Goal: Information Seeking & Learning: Learn about a topic

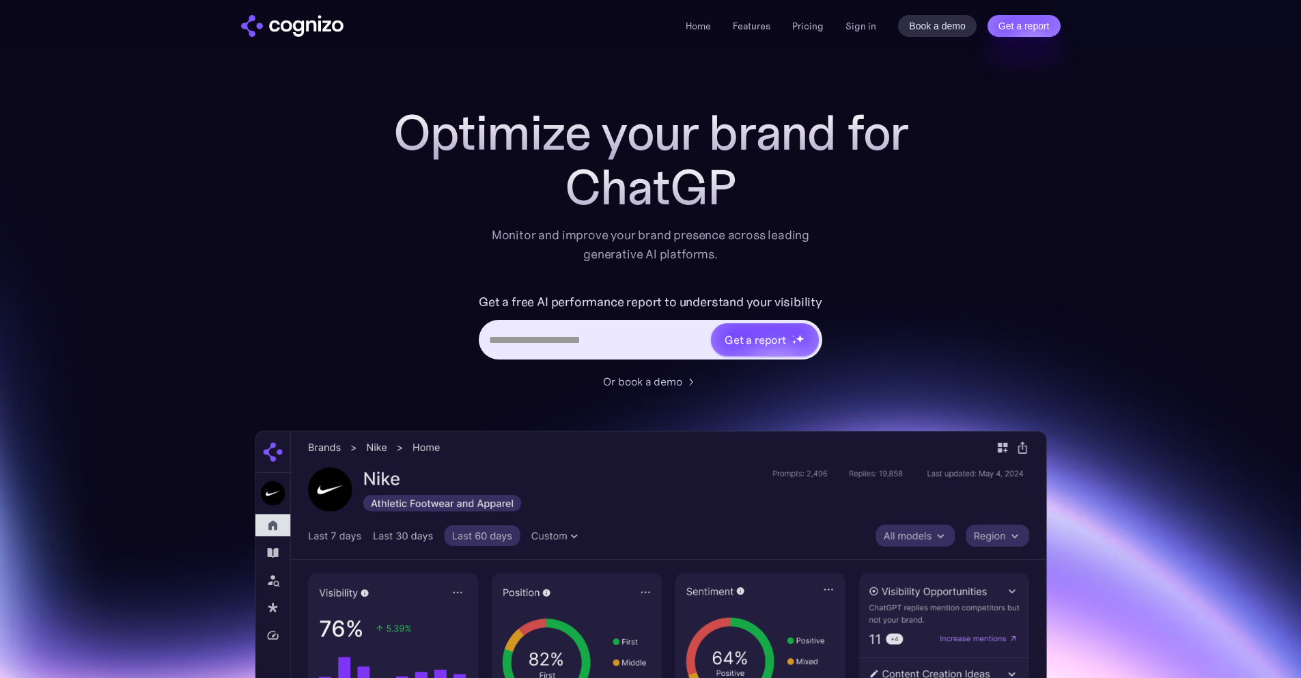
click at [878, 27] on div "Home Features Pricing Book a demo Get a report Sign in Book a demo Get a report" at bounding box center [873, 26] width 374 height 22
click at [862, 31] on link "Sign in" at bounding box center [861, 26] width 31 height 16
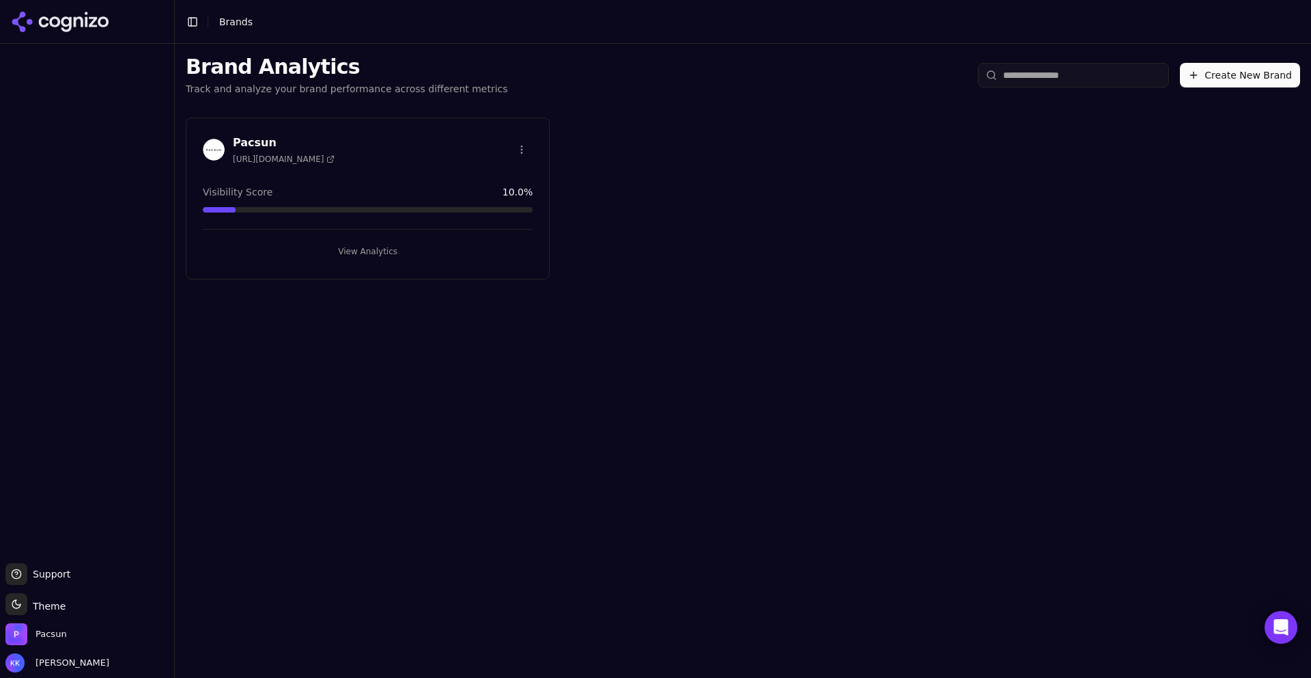
click at [363, 275] on div "Pacsun https://pacsun.com Visibility Score 10.0 % View Analytics" at bounding box center [368, 198] width 364 height 162
click at [359, 248] on button "View Analytics" at bounding box center [368, 251] width 330 height 22
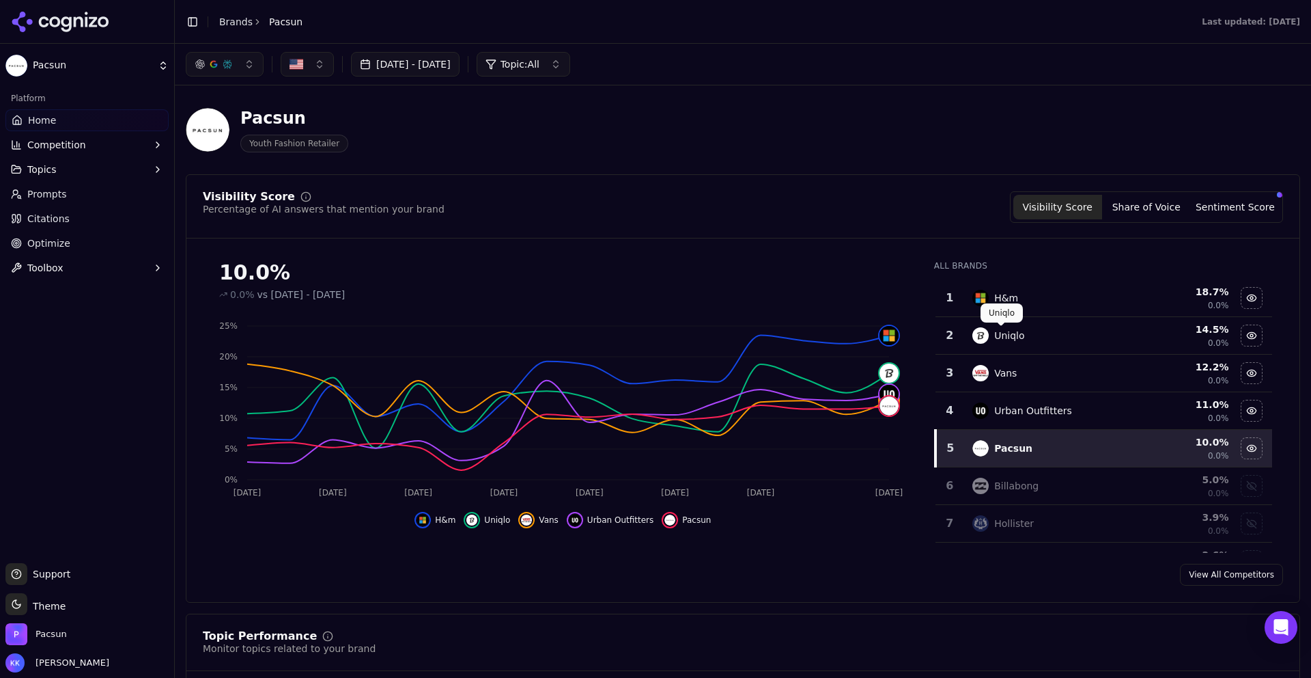
click at [997, 334] on div "Uniqlo" at bounding box center [1009, 336] width 30 height 14
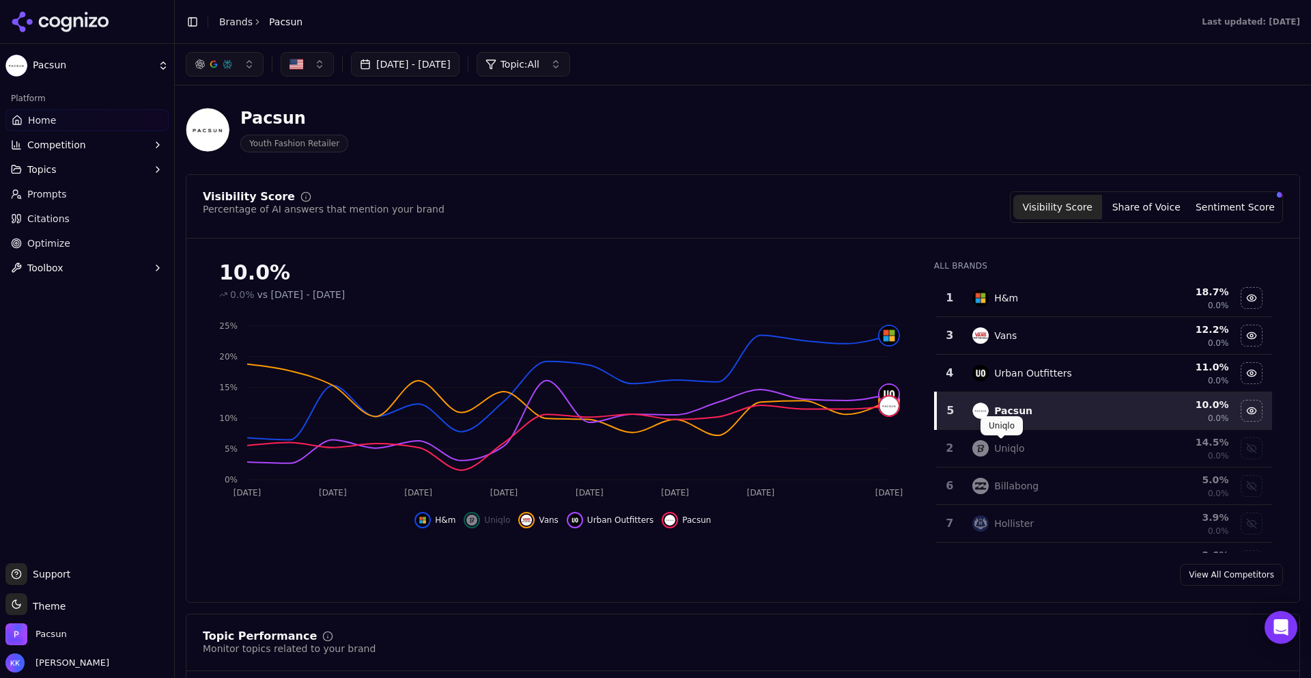
click at [1006, 452] on div "Uniqlo" at bounding box center [1009, 448] width 30 height 14
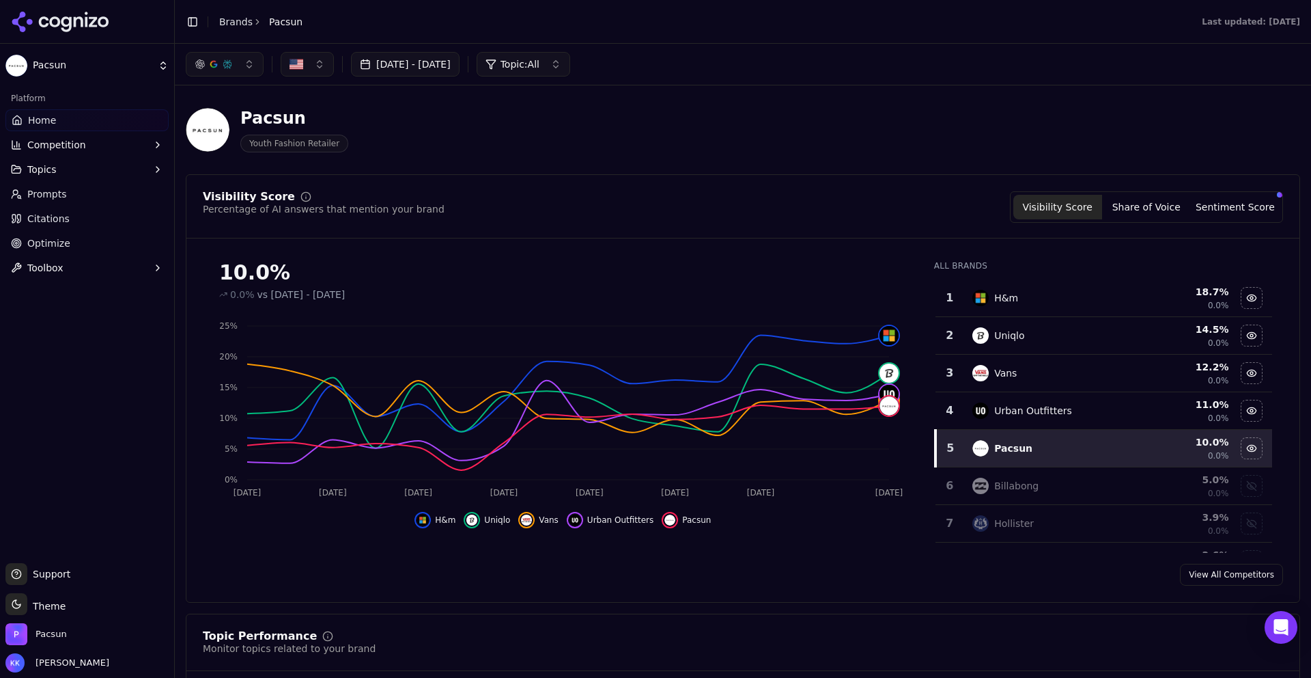
click at [255, 64] on button "button" at bounding box center [225, 64] width 78 height 25
click at [281, 120] on div "ChatGPT-Search" at bounding box center [225, 118] width 130 height 22
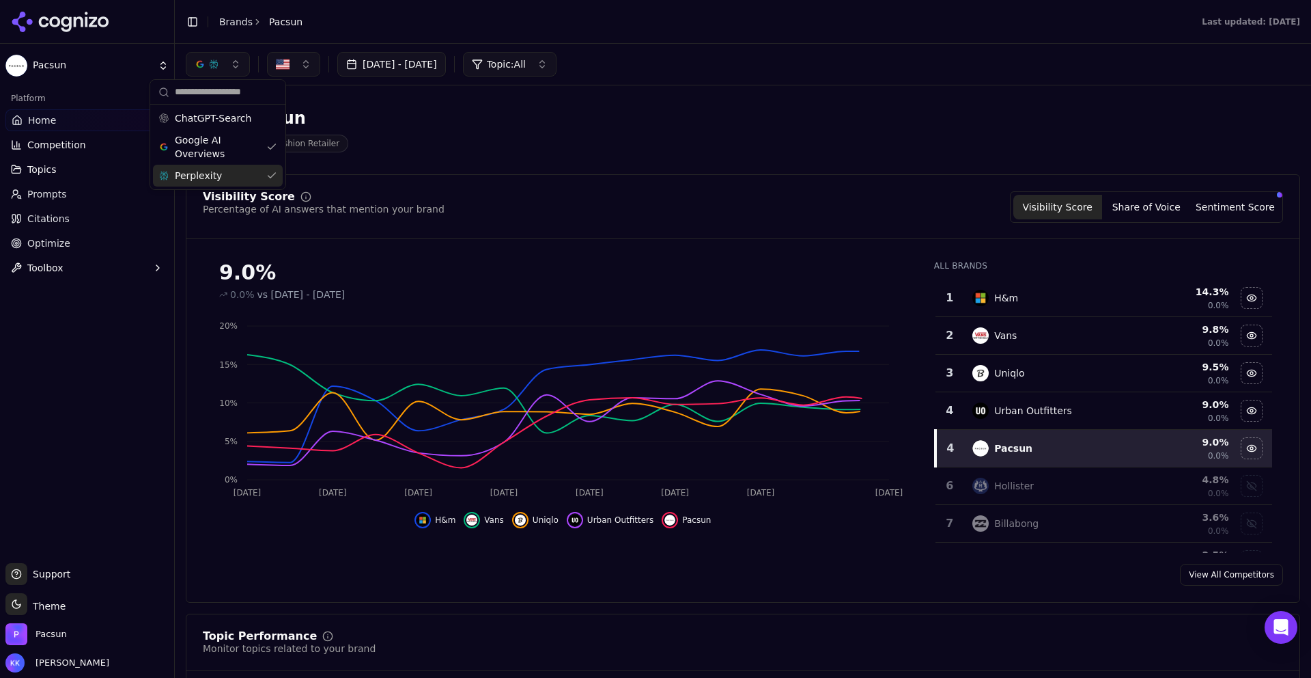
click at [272, 171] on div "Perplexity" at bounding box center [218, 176] width 130 height 22
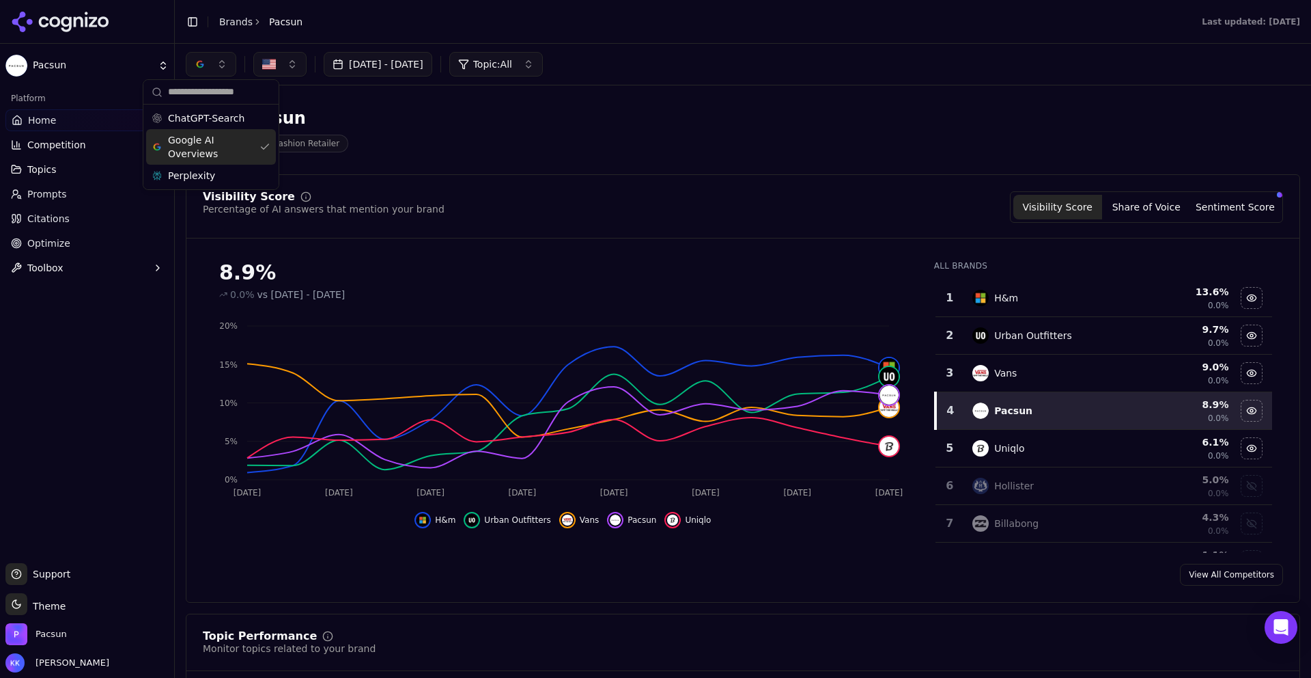
click at [249, 147] on span "Google AI Overviews" at bounding box center [211, 146] width 86 height 27
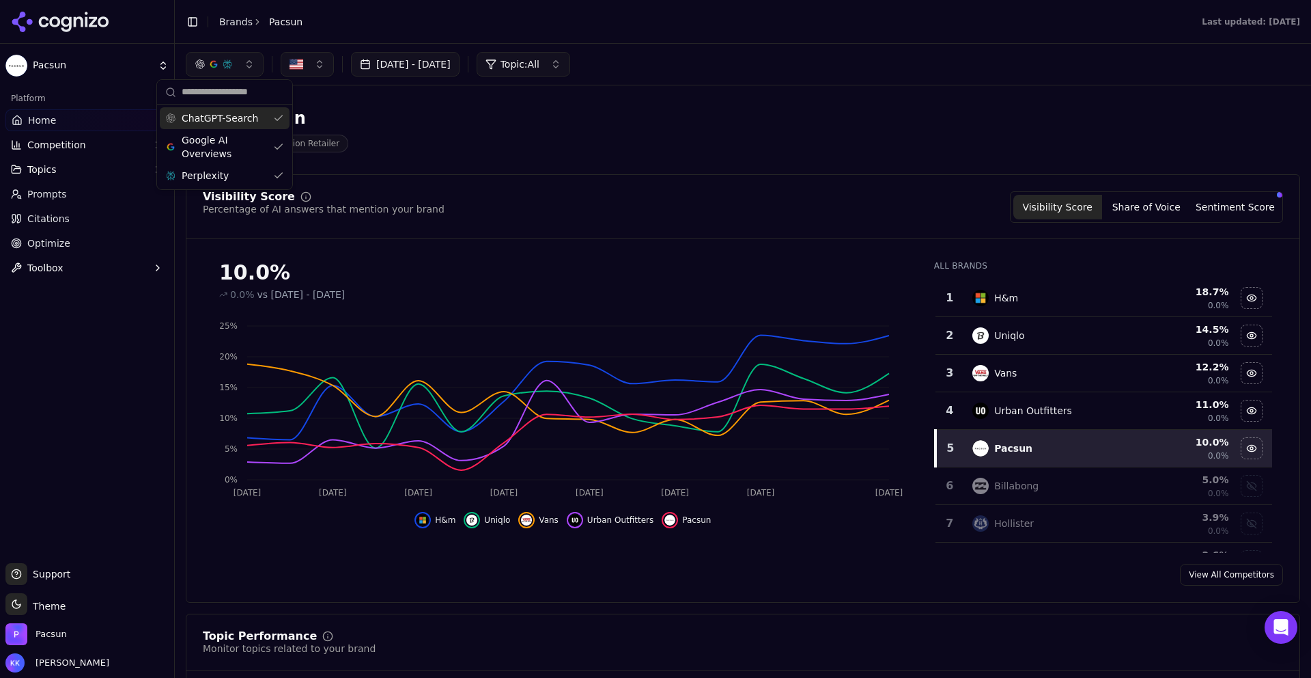
click at [250, 121] on span "ChatGPT-Search" at bounding box center [220, 118] width 76 height 14
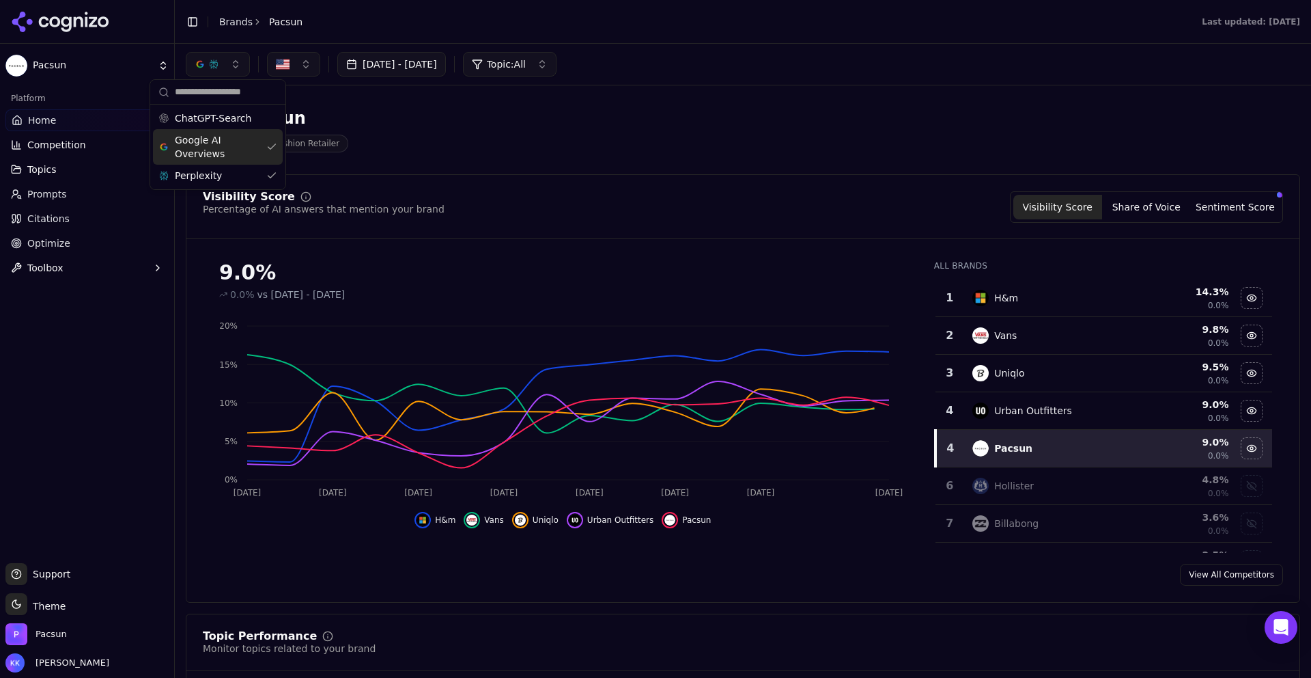
click at [255, 151] on span "Google AI Overviews" at bounding box center [218, 146] width 86 height 27
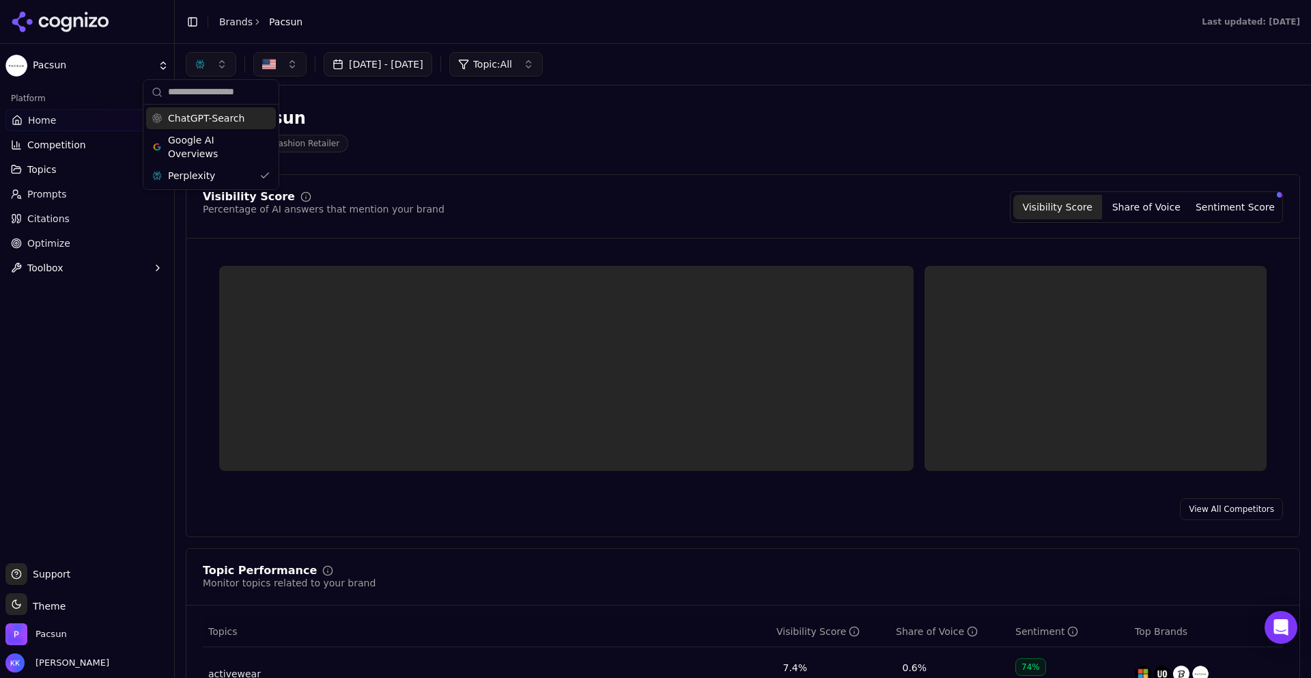
click at [255, 122] on div "ChatGPT-Search" at bounding box center [211, 118] width 130 height 22
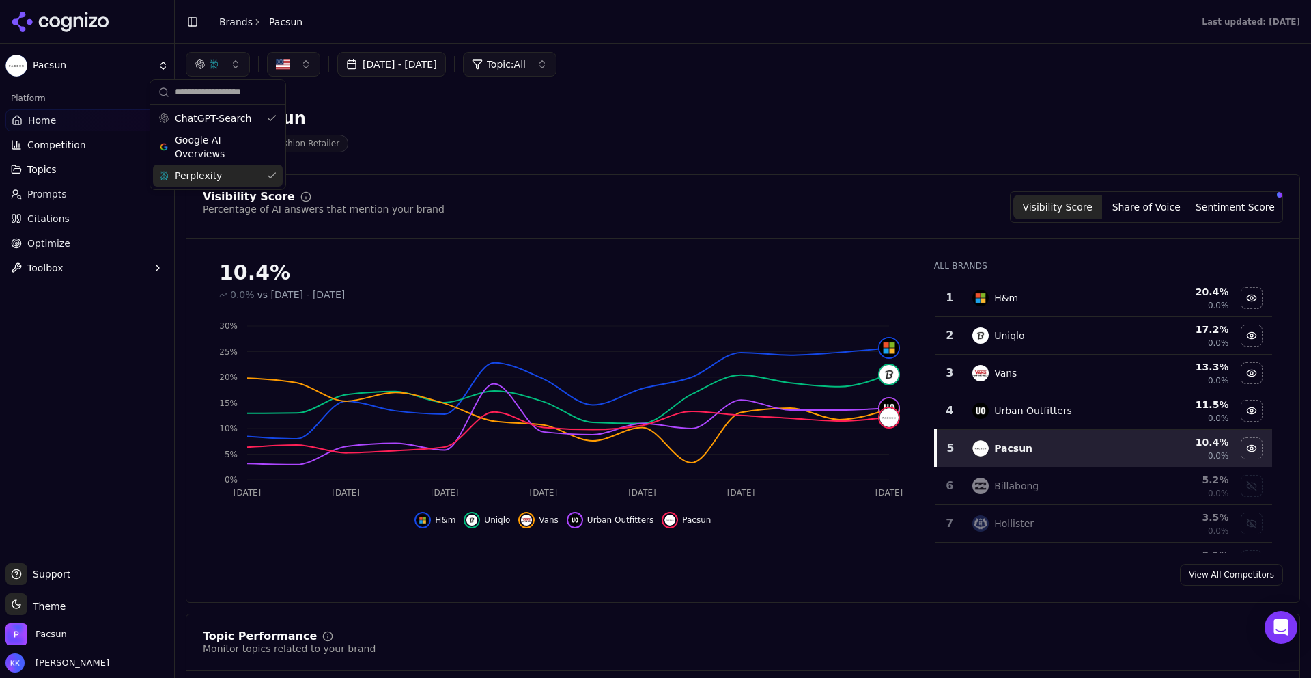
click at [214, 173] on span "Perplexity" at bounding box center [198, 176] width 47 height 14
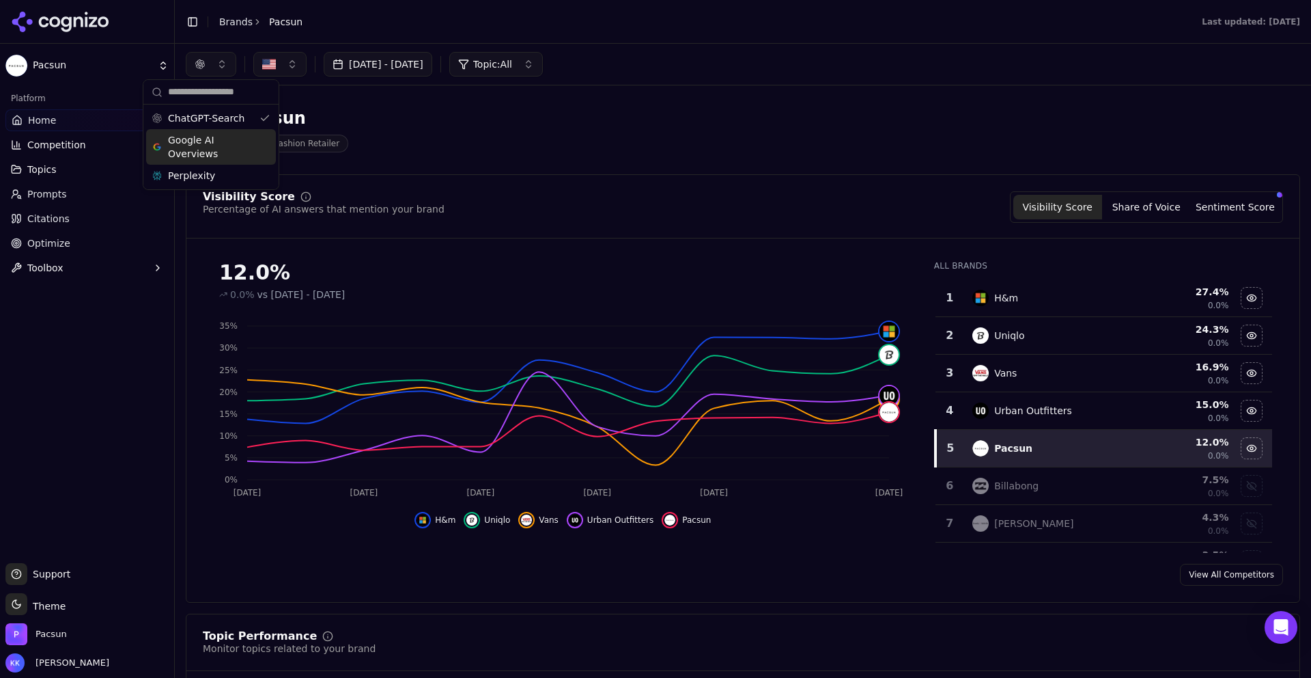
click at [239, 149] on span "Google AI Overviews" at bounding box center [211, 146] width 86 height 27
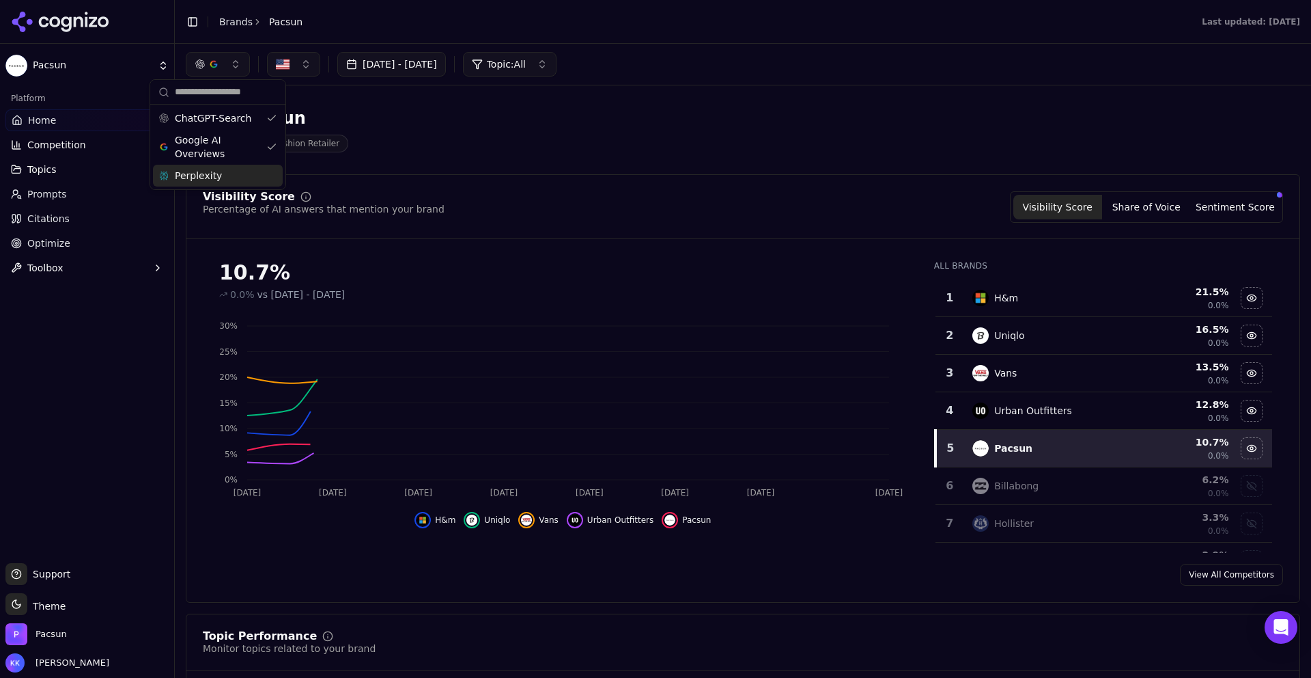
click at [238, 174] on div "Perplexity" at bounding box center [218, 176] width 130 height 22
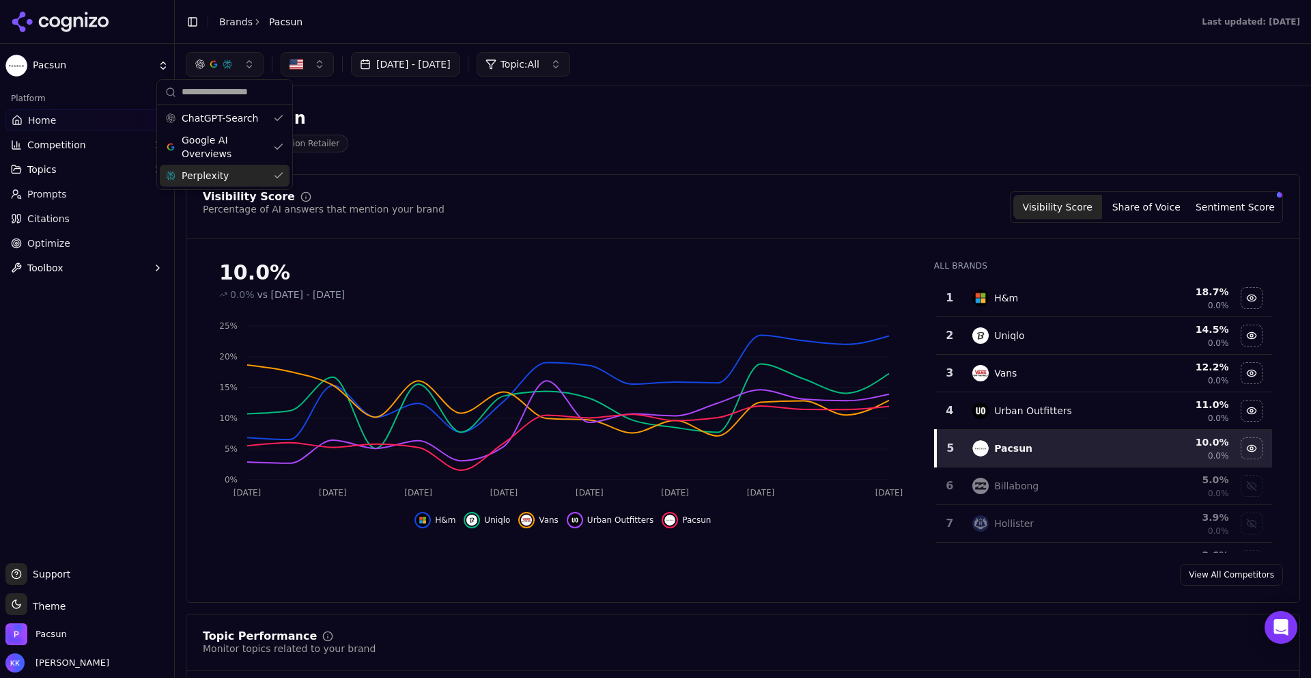
click at [238, 174] on div "Perplexity" at bounding box center [225, 176] width 130 height 22
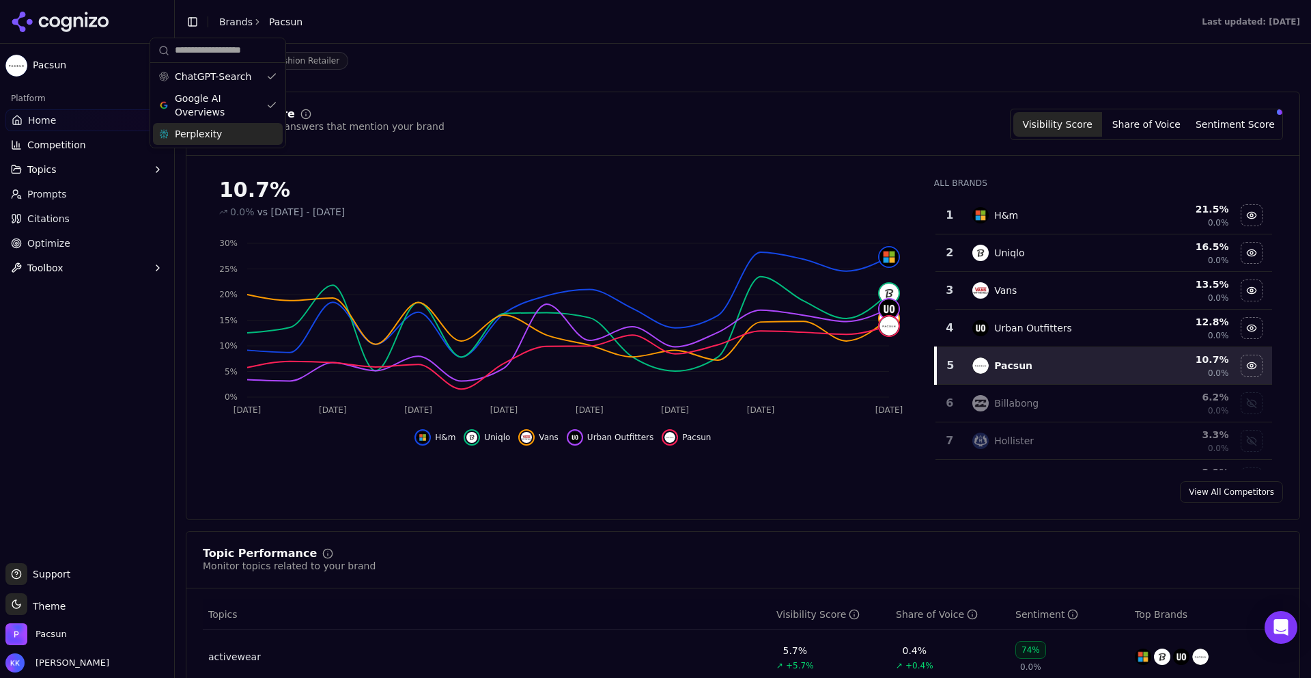
click at [270, 130] on div "Perplexity" at bounding box center [218, 134] width 130 height 22
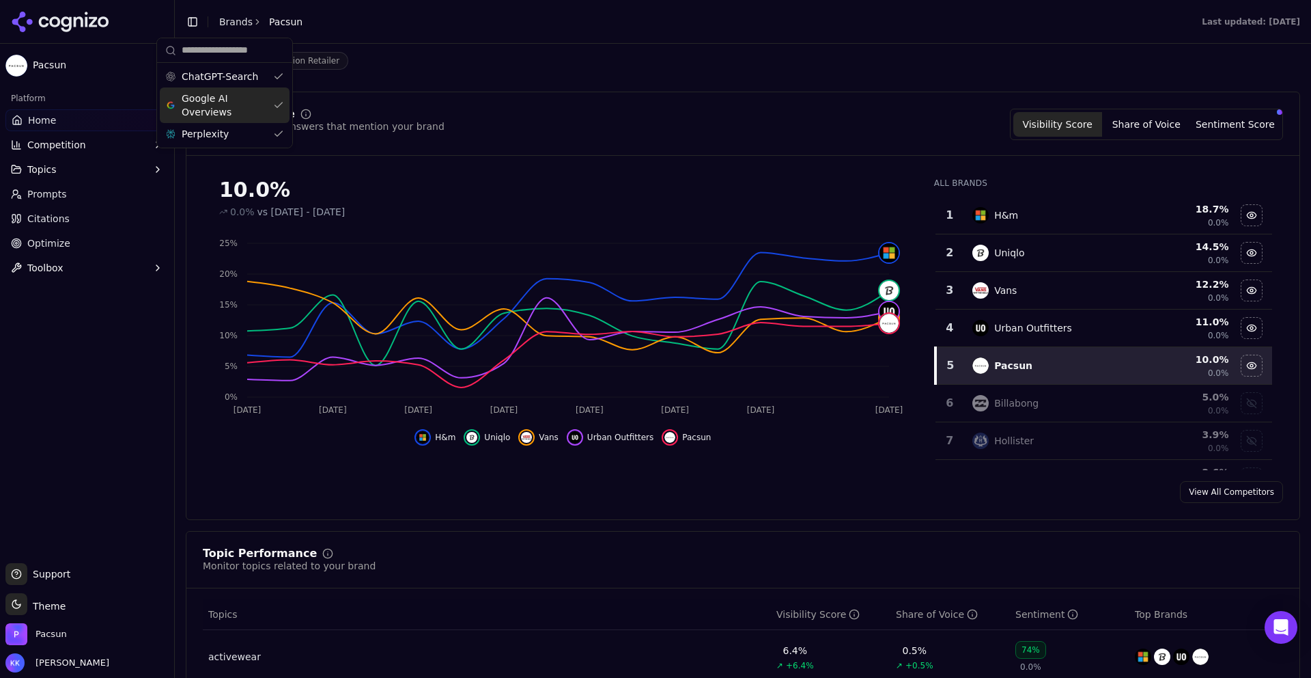
click at [71, 227] on link "Citations" at bounding box center [86, 219] width 163 height 22
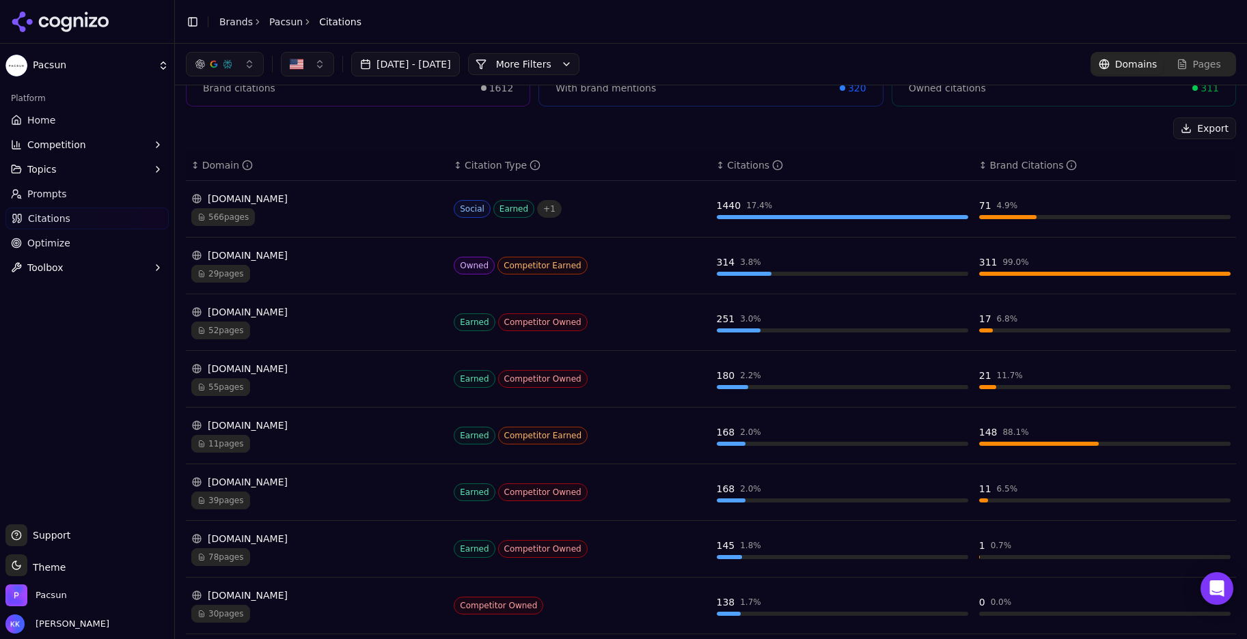
scroll to position [105, 0]
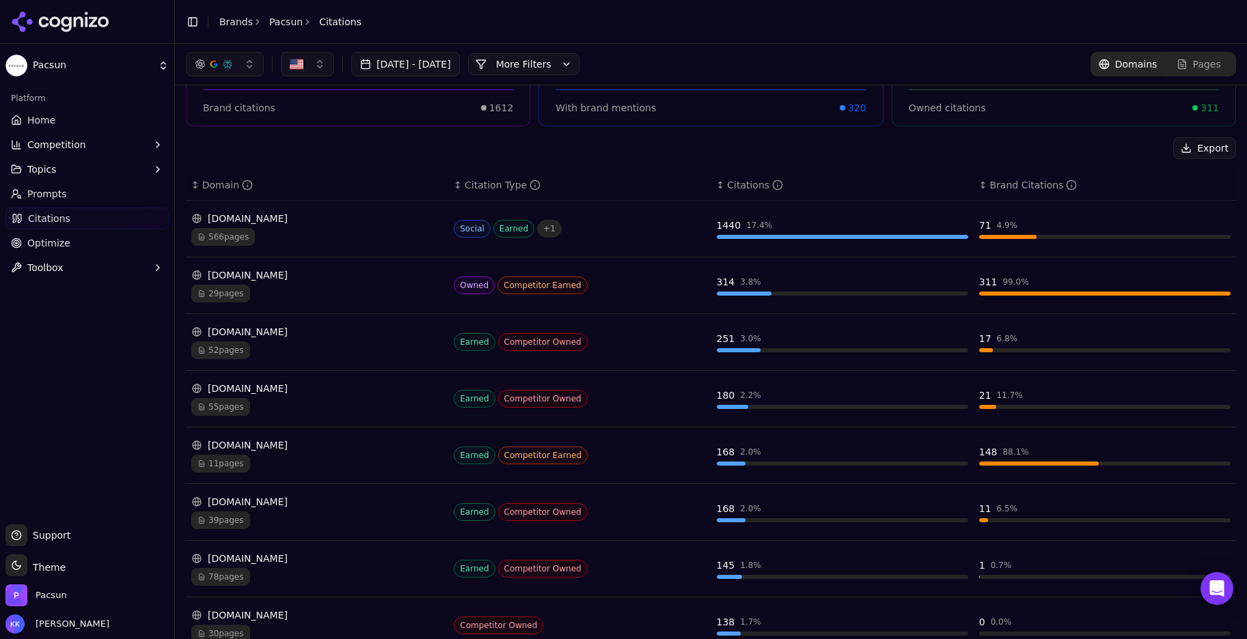
click at [533, 288] on span "Competitor Earned" at bounding box center [542, 286] width 90 height 18
click at [474, 285] on span "Owned" at bounding box center [474, 286] width 41 height 18
click at [1031, 293] on div "Data table" at bounding box center [1104, 294] width 251 height 4
click at [724, 294] on div "Data table" at bounding box center [744, 294] width 55 height 4
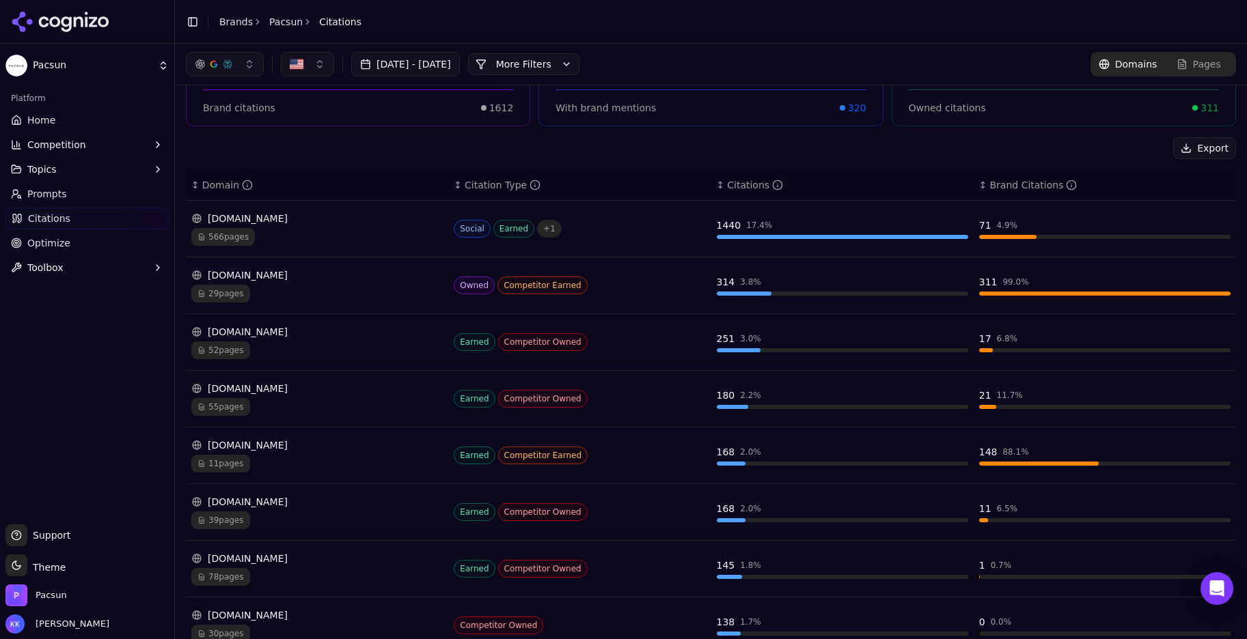
click at [225, 298] on span "29 pages" at bounding box center [220, 294] width 59 height 18
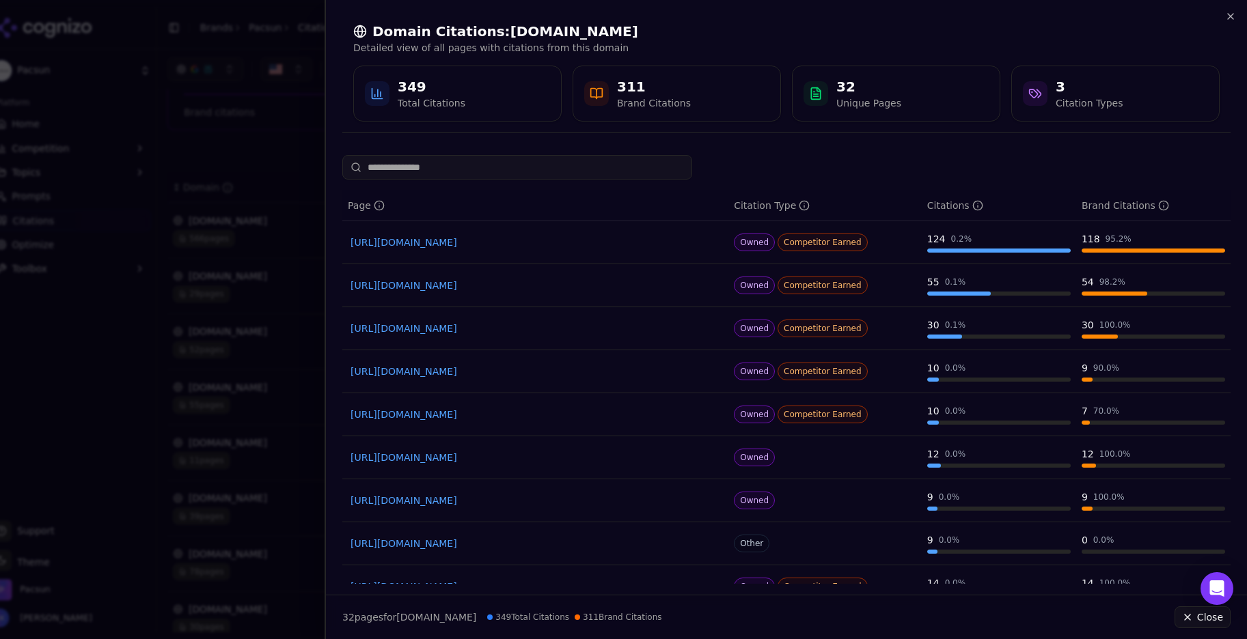
scroll to position [111, 0]
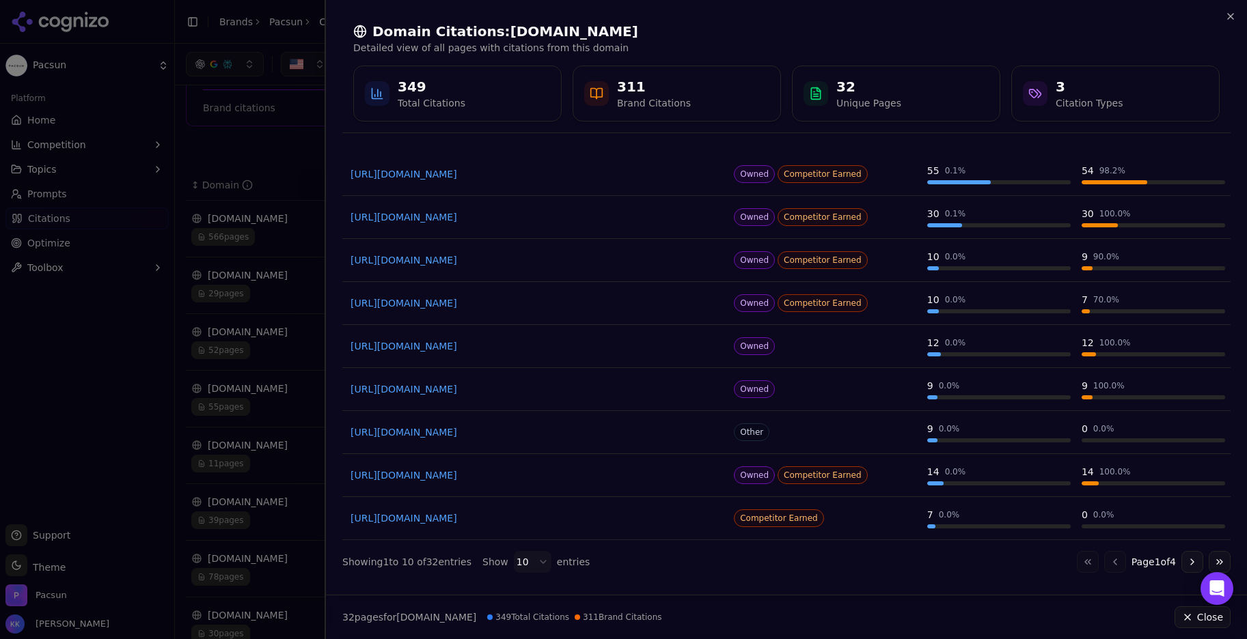
click at [242, 292] on div at bounding box center [623, 319] width 1247 height 639
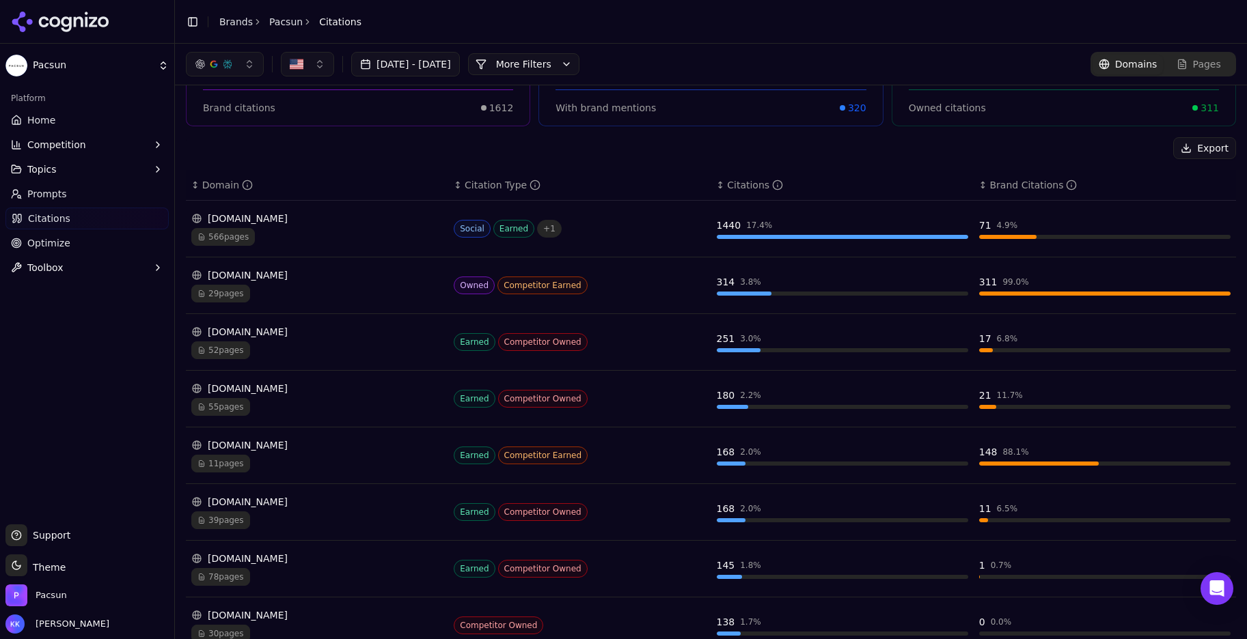
scroll to position [0, 0]
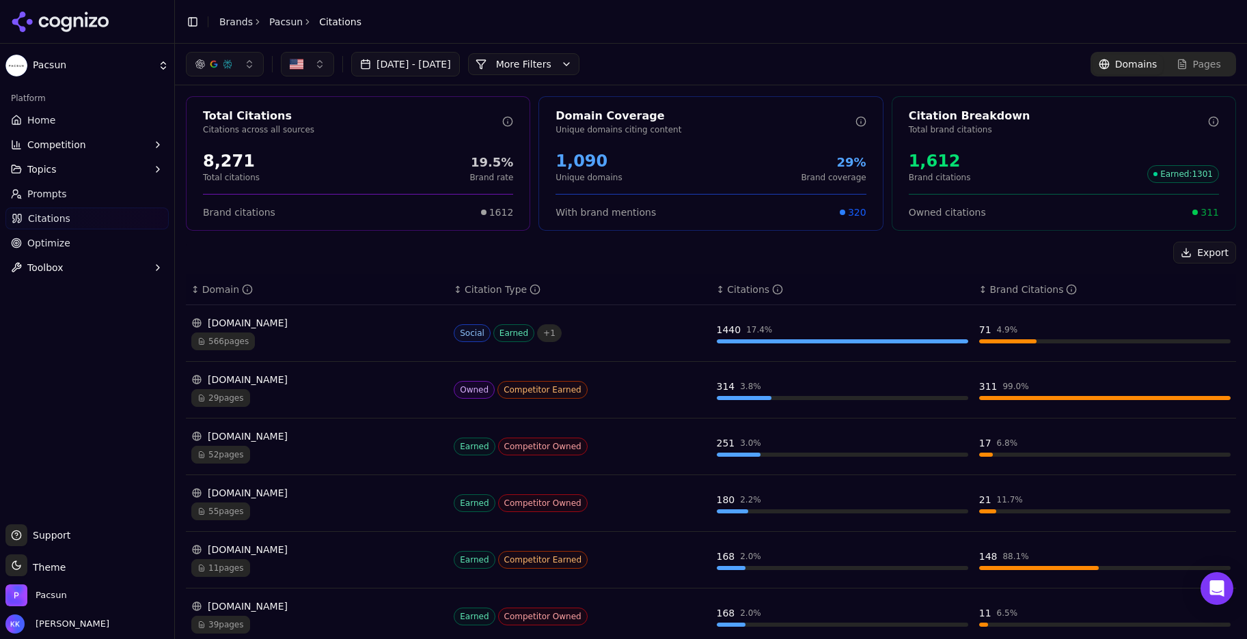
click at [85, 195] on link "Prompts" at bounding box center [86, 194] width 163 height 22
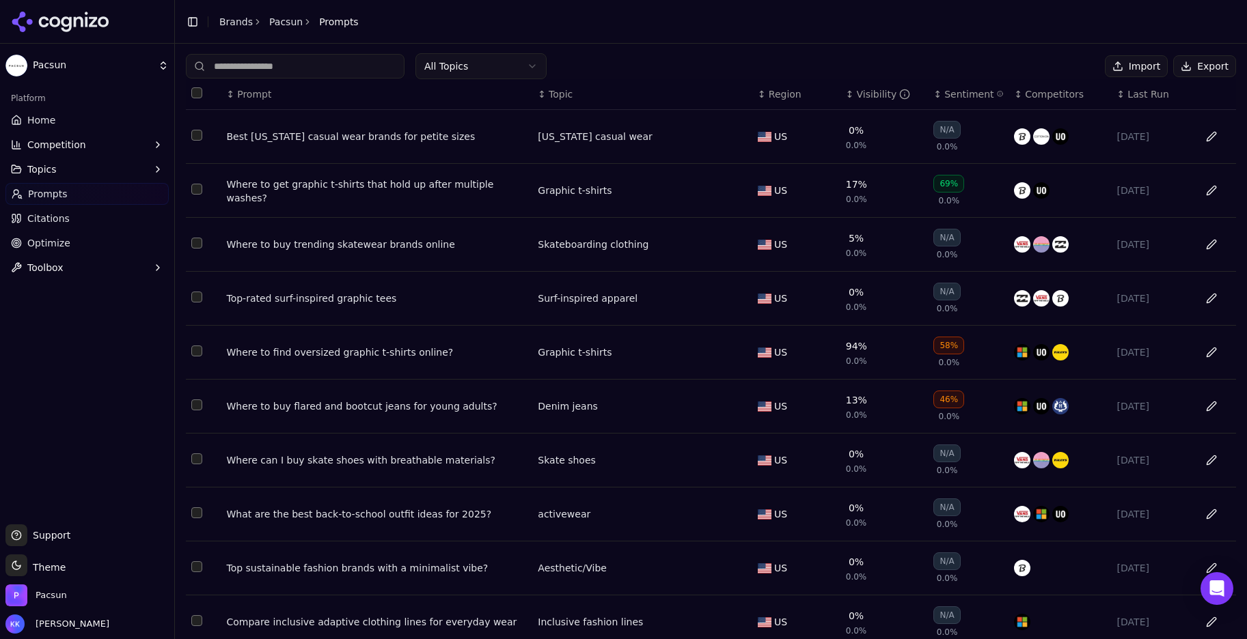
scroll to position [108, 0]
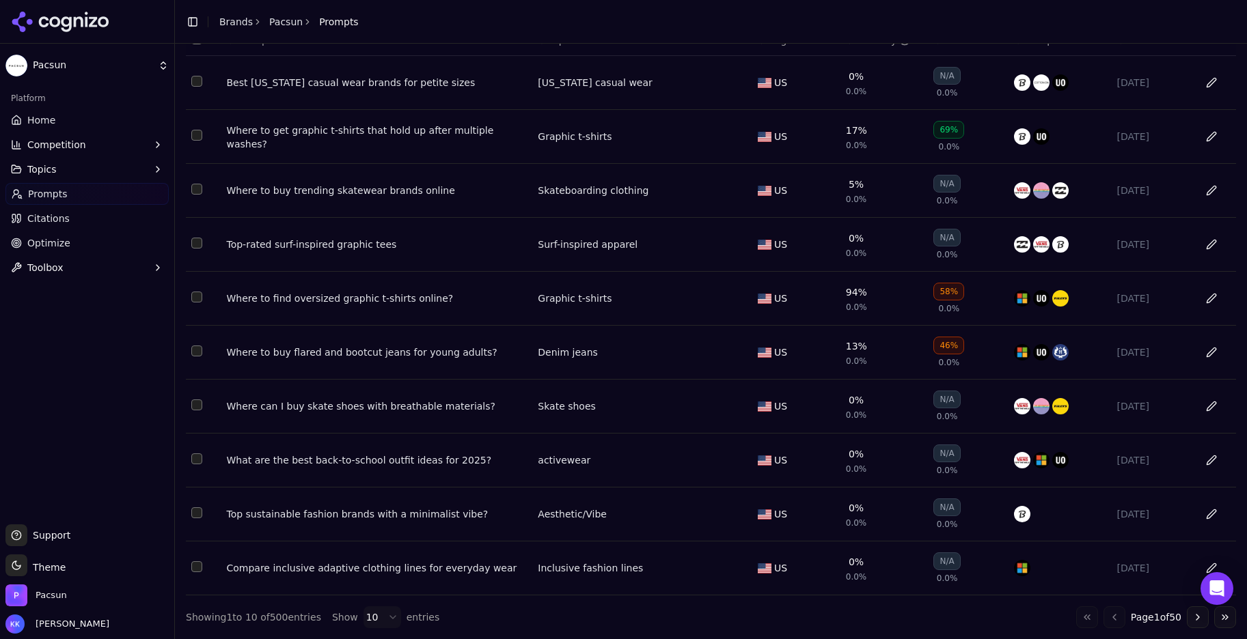
click at [1188, 620] on button "Go to next page" at bounding box center [1197, 618] width 22 height 22
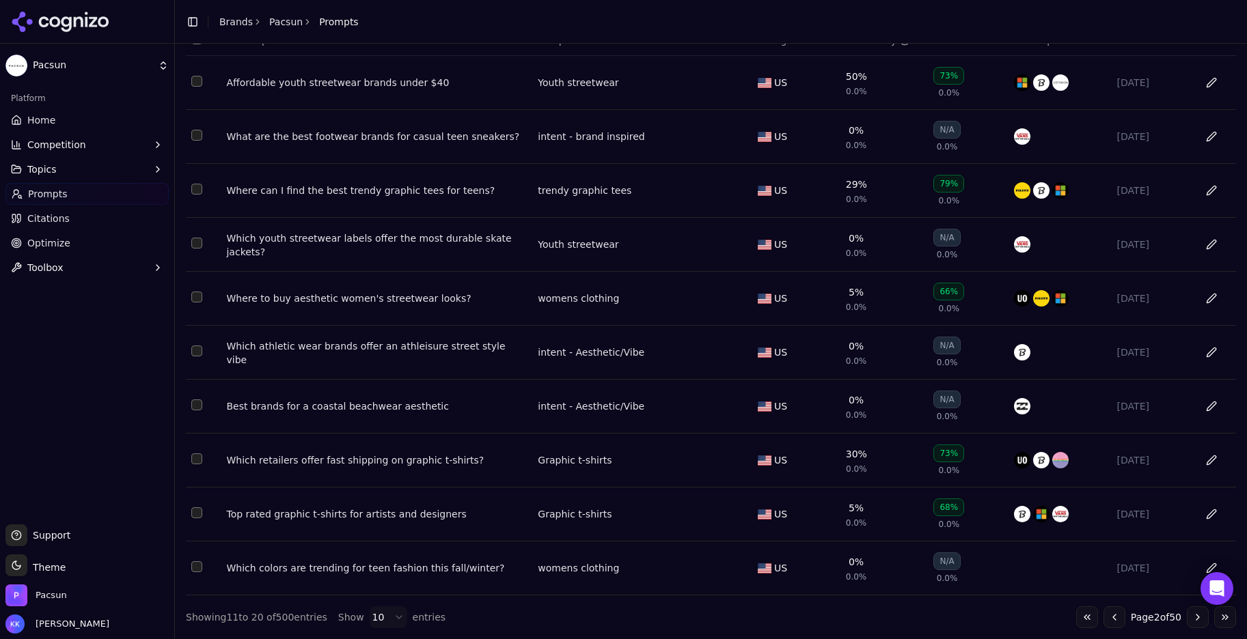
click at [1188, 620] on button "Go to next page" at bounding box center [1197, 618] width 22 height 22
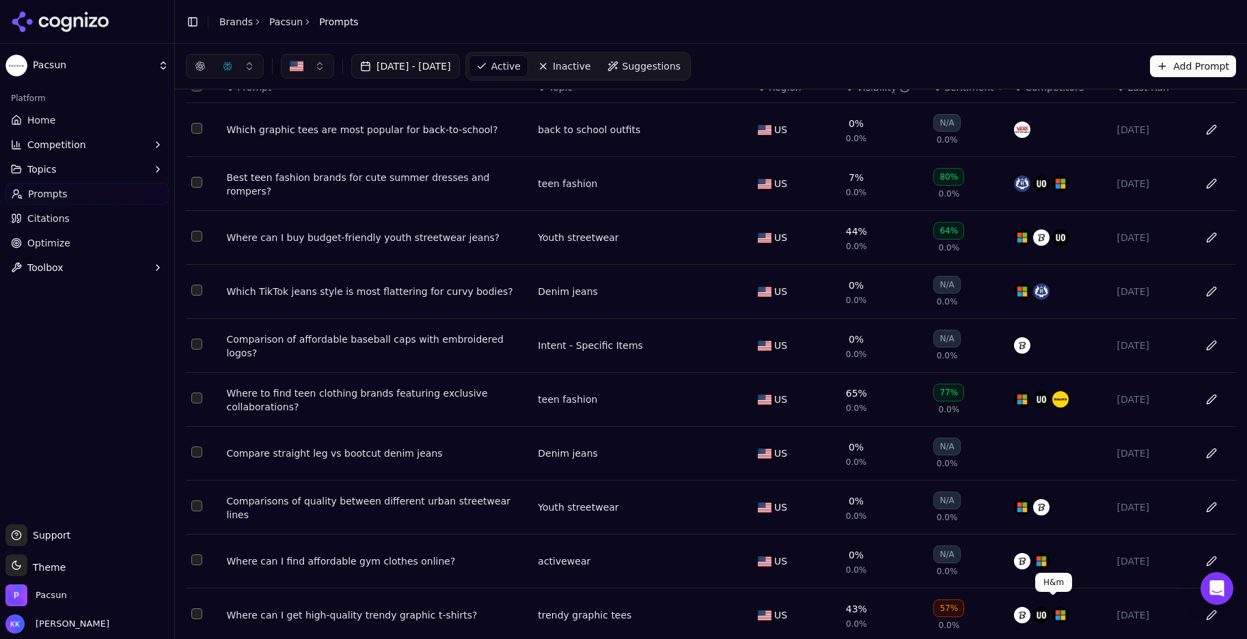
scroll to position [0, 0]
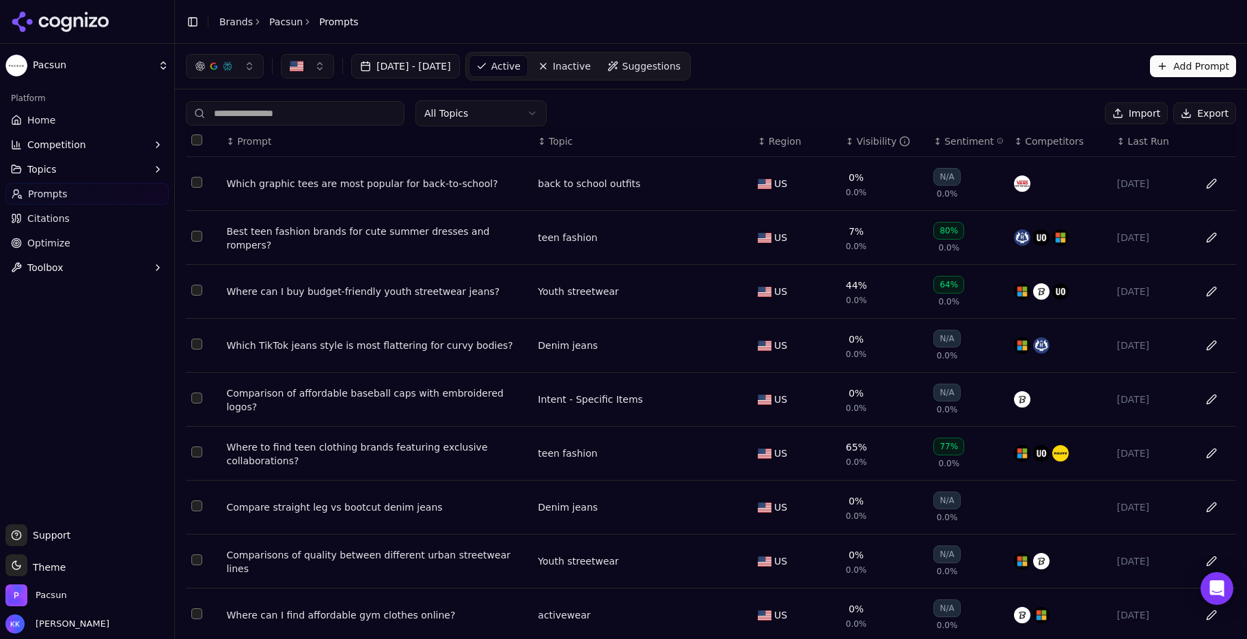
click at [938, 244] on span "0.0%" at bounding box center [948, 247] width 21 height 11
click at [933, 234] on div "80%" at bounding box center [948, 231] width 31 height 18
click at [335, 240] on div "Best teen fashion brands for cute summer dresses and rompers?" at bounding box center [376, 238] width 301 height 27
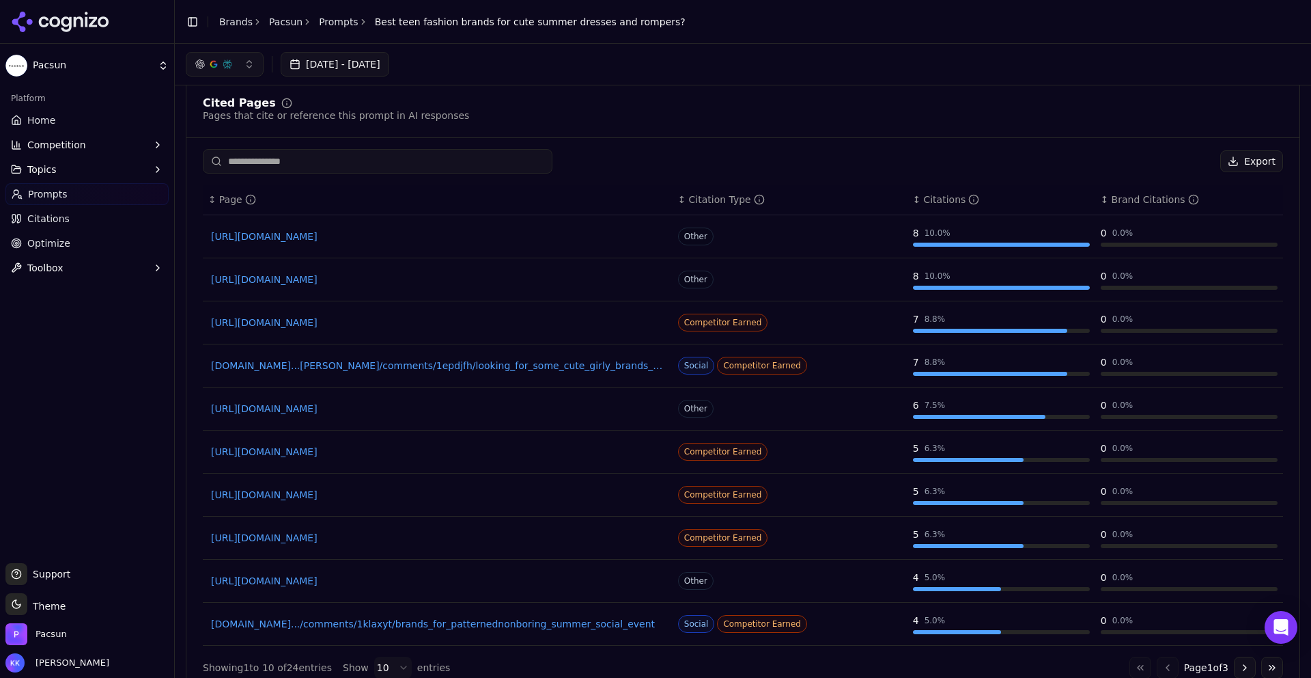
scroll to position [475, 0]
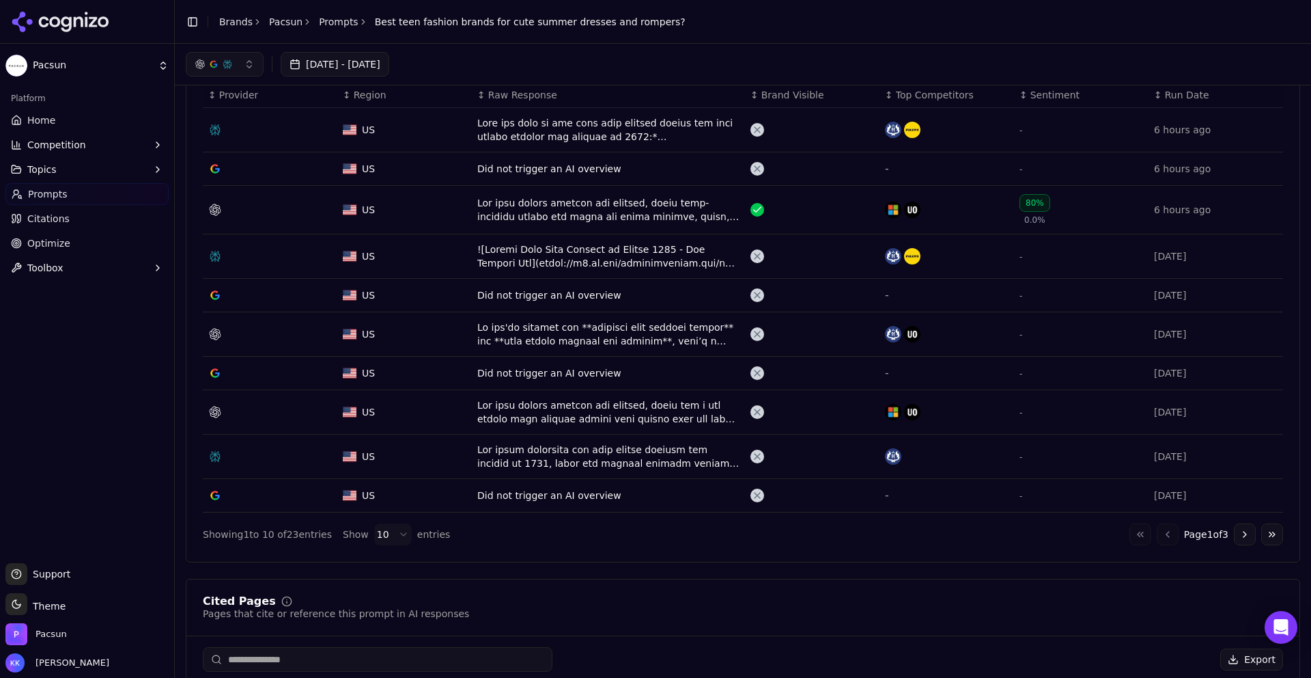
click at [64, 189] on span "Prompts" at bounding box center [48, 194] width 40 height 14
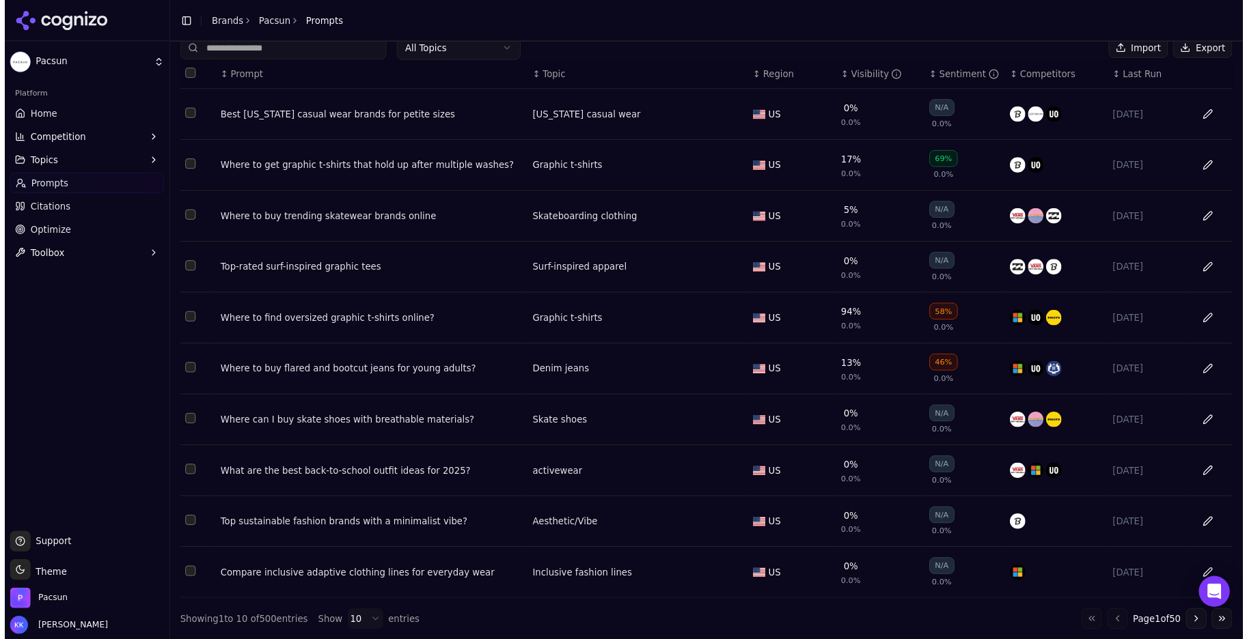
scroll to position [70, 0]
